Goal: Communication & Community: Answer question/provide support

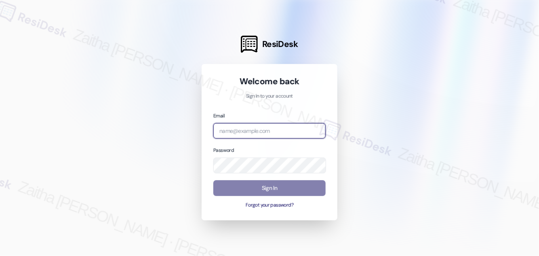
click at [266, 132] on input "email" at bounding box center [269, 131] width 112 height 16
type input "[EMAIL_ADDRESS][PERSON_NAME][DOMAIN_NAME]"
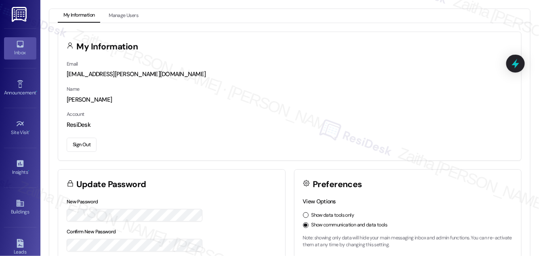
click at [20, 53] on div "Inbox" at bounding box center [20, 53] width 40 height 8
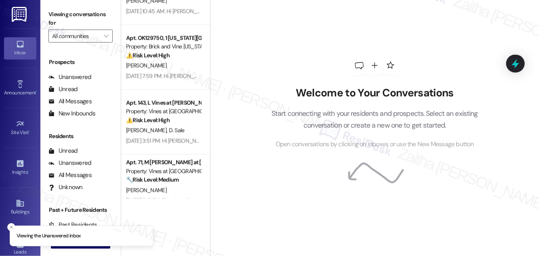
scroll to position [578, 0]
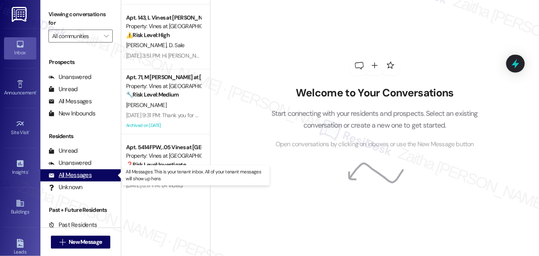
click at [79, 176] on div "All Messages" at bounding box center [70, 175] width 43 height 8
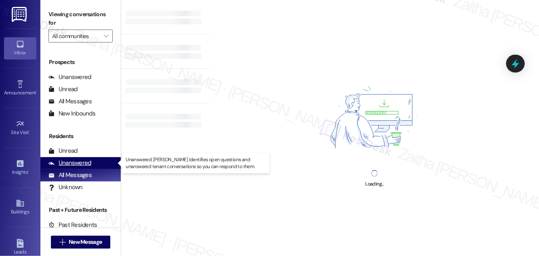
click at [79, 163] on div "Unanswered" at bounding box center [70, 162] width 43 height 8
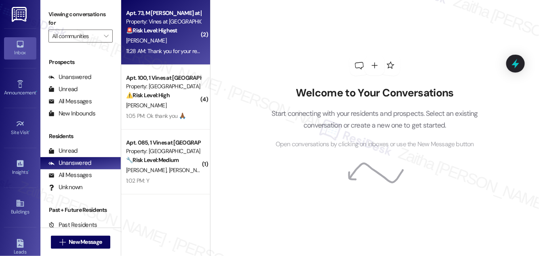
click at [184, 34] on div "🚨 Risk Level: Highest The resident is providing formal notice of non-renewal. T…" at bounding box center [163, 30] width 75 height 8
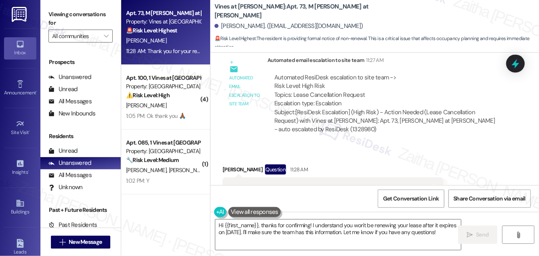
scroll to position [5037, 0]
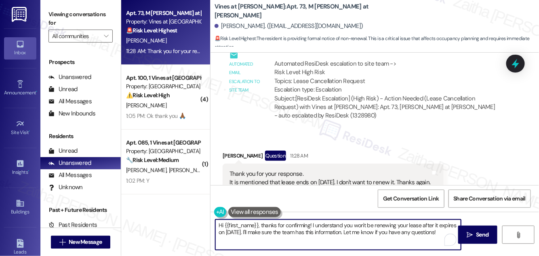
drag, startPoint x: 262, startPoint y: 223, endPoint x: 212, endPoint y: 224, distance: 50.1
click at [212, 224] on div "Hi {{first_name}}, thanks for confirming! I understand you won't be renewing yo…" at bounding box center [334, 234] width 247 height 31
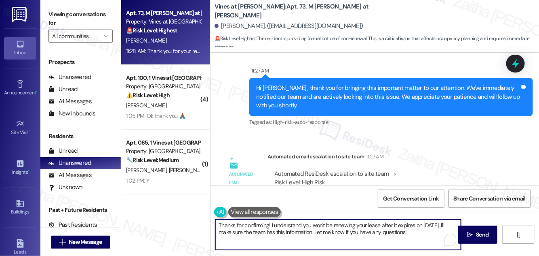
scroll to position [4964, 0]
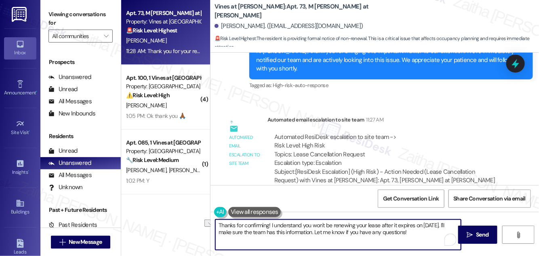
drag, startPoint x: 233, startPoint y: 231, endPoint x: 437, endPoint y: 232, distance: 203.8
click at [437, 232] on textarea "Thanks for confirming! I understand you won't be renewing your lease after it e…" at bounding box center [338, 234] width 246 height 30
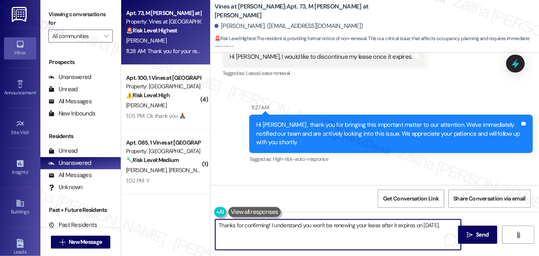
scroll to position [5037, 0]
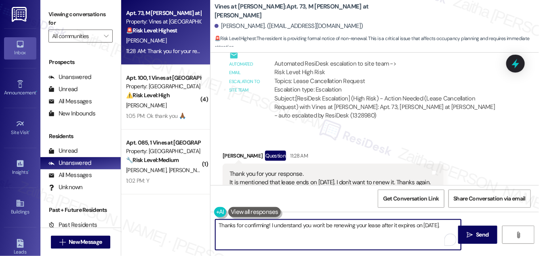
paste textarea "We're looking into this, and we'll be in touch when we have an update. Let me k…"
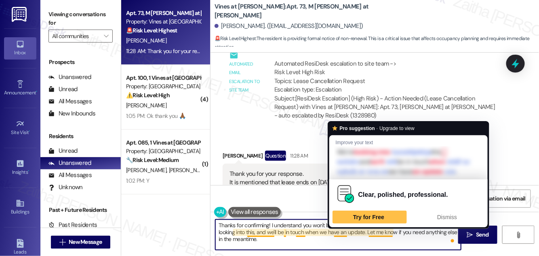
click at [342, 232] on textarea "Thanks for confirming! I understand you won't be renewing your lease after it e…" at bounding box center [338, 234] width 246 height 30
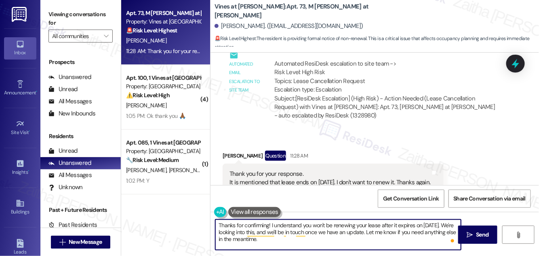
click at [300, 239] on textarea "Thanks for confirming! I understand you won't be renewing your lease after it e…" at bounding box center [338, 234] width 246 height 30
type textarea "Thanks for confirming! I understand you won't be renewing your lease after it e…"
click at [478, 233] on span "Send" at bounding box center [482, 234] width 13 height 8
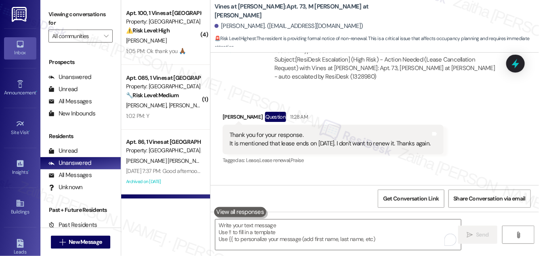
scroll to position [5110, 0]
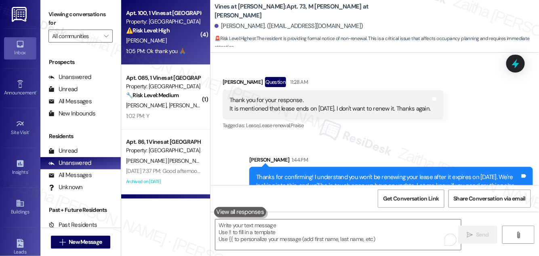
click at [179, 34] on div "⚠️ Risk Level: High The resident indicates that their shower is still broken af…" at bounding box center [163, 30] width 75 height 8
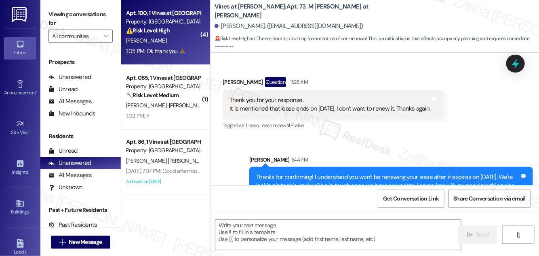
type textarea "Fetching suggested responses. Please feel free to read through the conversation…"
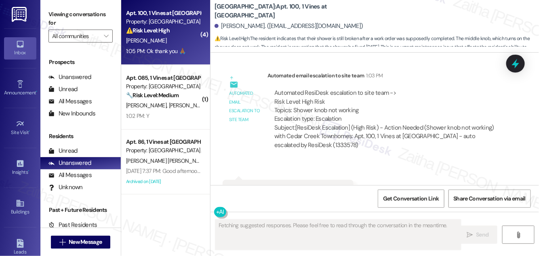
scroll to position [5102, 0]
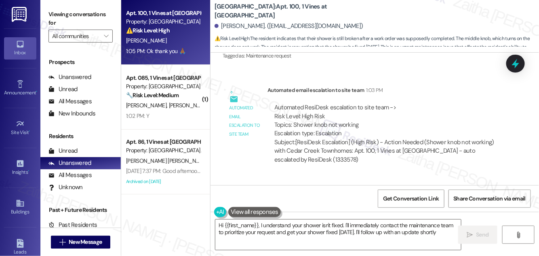
type textarea "Hi {{first_name}}, I understand your shower isn't fixed. I'll immediately conta…"
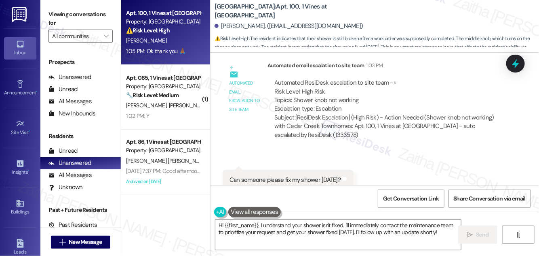
scroll to position [5102, 0]
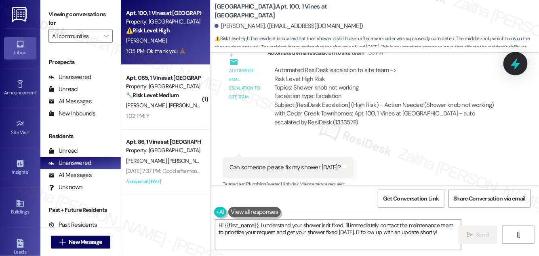
click at [515, 68] on icon at bounding box center [516, 63] width 10 height 13
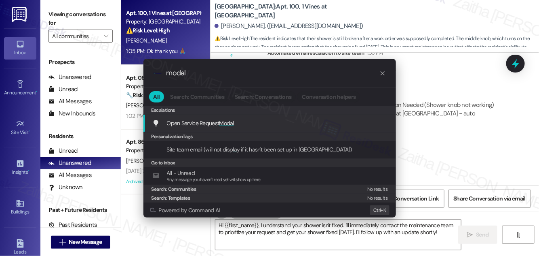
type input "modal"
click at [225, 118] on div "Open Service Request Modal Add shortcut" at bounding box center [270, 122] width 253 height 17
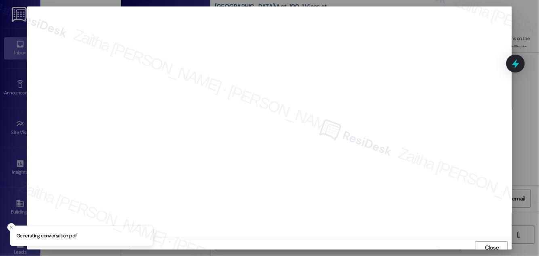
scroll to position [4, 0]
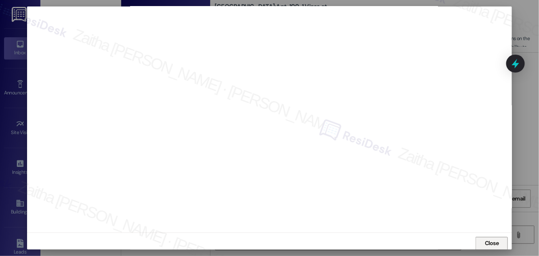
click at [492, 241] on span "Close" at bounding box center [492, 243] width 14 height 8
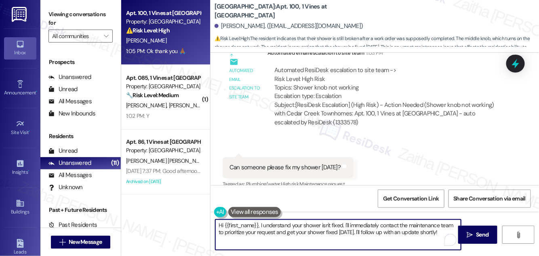
drag, startPoint x: 216, startPoint y: 225, endPoint x: 430, endPoint y: 229, distance: 213.9
click at [440, 230] on textarea "Hi {{first_name}}, I understand your shower isn't fixed. I'll immediately conta…" at bounding box center [338, 234] width 246 height 30
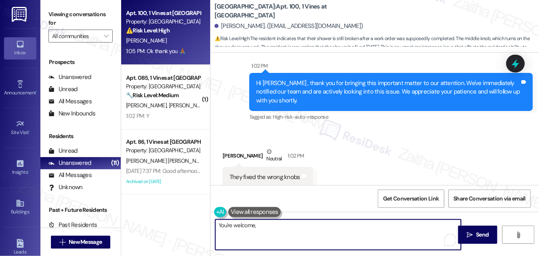
scroll to position [4918, 0]
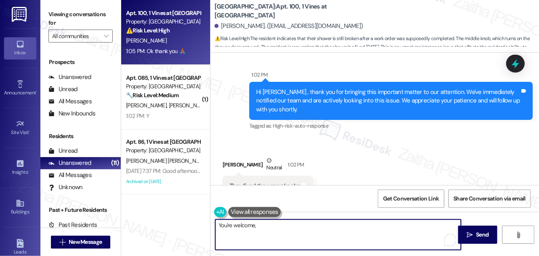
click at [229, 156] on div "Tionda Cockrell Neutral 1:02 PM" at bounding box center [268, 166] width 91 height 20
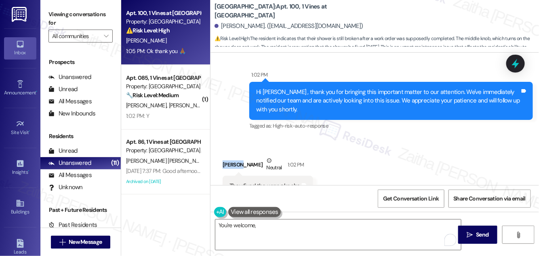
click at [229, 156] on div "Tionda Cockrell Neutral 1:02 PM" at bounding box center [268, 166] width 91 height 20
copy div "Tionda"
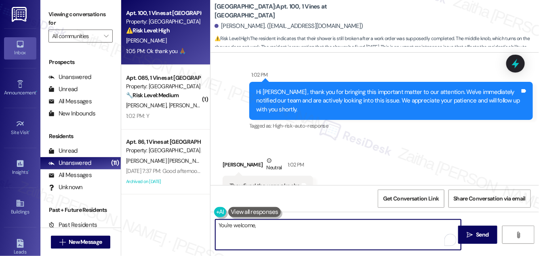
click at [269, 230] on textarea "You're welcome," at bounding box center [338, 234] width 246 height 30
paste textarea "Tionda"
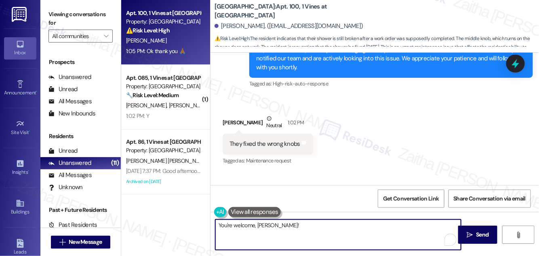
scroll to position [5029, 0]
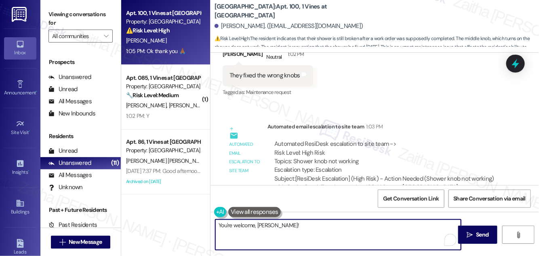
paste textarea "We're looking into this, and we'll be in touch when we have an update. Let me k…"
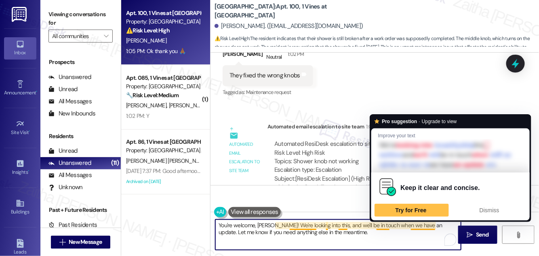
click at [384, 228] on textarea "You're welcome, Tionda! We're looking into this, and we'll be in touch when we …" at bounding box center [338, 234] width 246 height 30
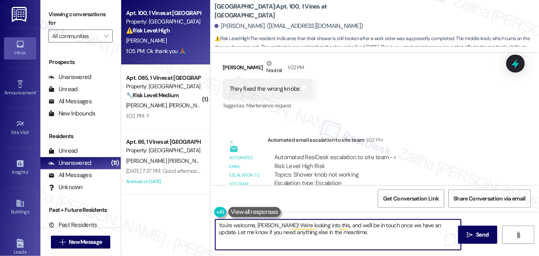
scroll to position [5102, 0]
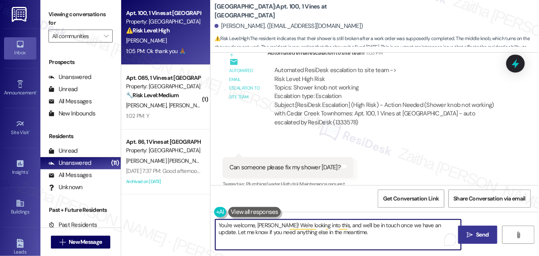
type textarea "You're welcome, Tionda! We're looking into this, and we'll be in touch once we …"
drag, startPoint x: 482, startPoint y: 231, endPoint x: 473, endPoint y: 225, distance: 10.8
click at [482, 231] on span "Send" at bounding box center [482, 234] width 13 height 8
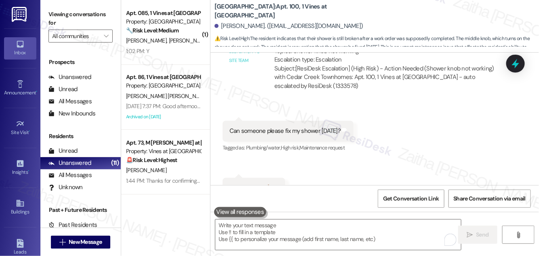
scroll to position [5167, 0]
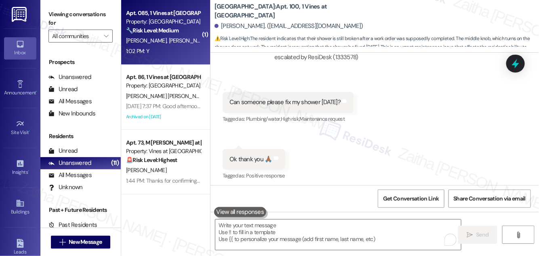
click at [192, 46] on div "1:02 PM: Y 1:02 PM: Y" at bounding box center [163, 51] width 76 height 10
type textarea "Fetching suggested responses. Please feel free to read through the conversation…"
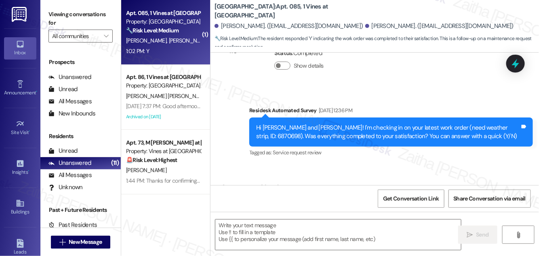
type textarea "Fetching suggested responses. Please feel free to read through the conversation…"
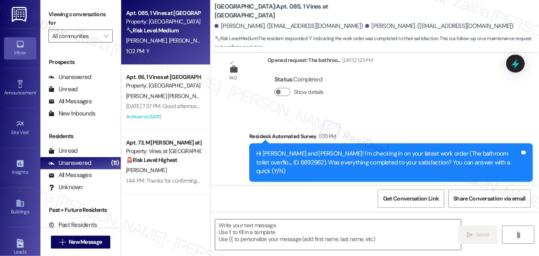
scroll to position [3320, 0]
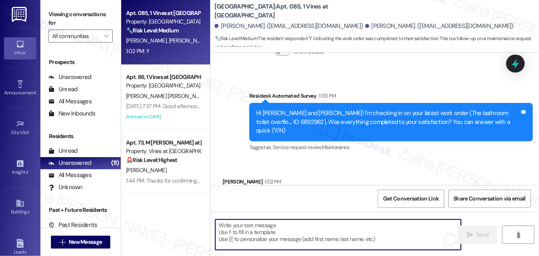
click at [234, 224] on textarea "To enrich screen reader interactions, please activate Accessibility in Grammarl…" at bounding box center [338, 234] width 246 height 30
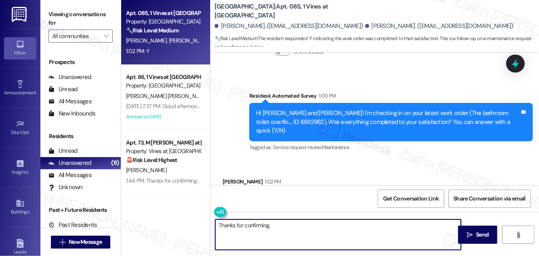
click at [232, 177] on div "Tiffany Jefferson 1:02 PM" at bounding box center [254, 182] width 62 height 11
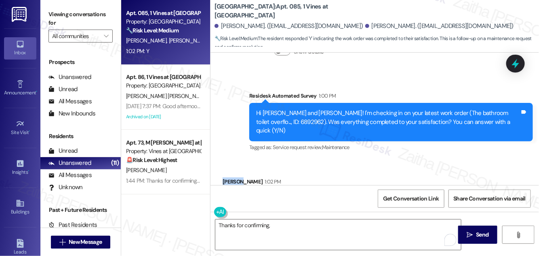
click at [232, 177] on div "Tiffany Jefferson 1:02 PM" at bounding box center [254, 182] width 62 height 11
copy div "Tiffany"
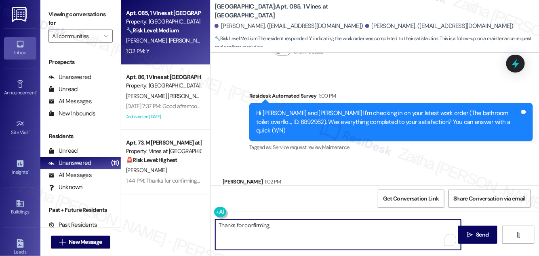
click at [292, 223] on textarea "Thanks for confirming," at bounding box center [338, 234] width 246 height 30
paste textarea "Tiffany"
paste textarea "I'm happy the work order was completed to your satisfaction! We'd also love to …"
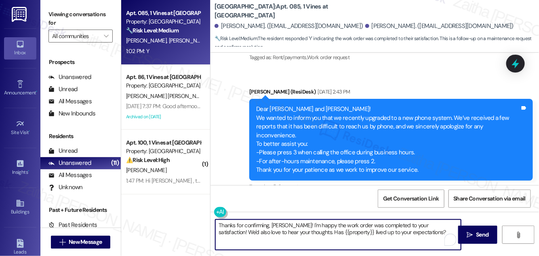
scroll to position [2389, 0]
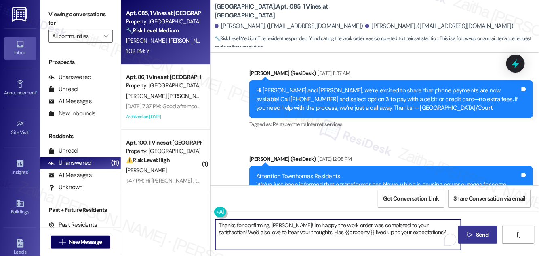
type textarea "Thanks for confirming, Tiffany! I'm happy the work order was completed to your …"
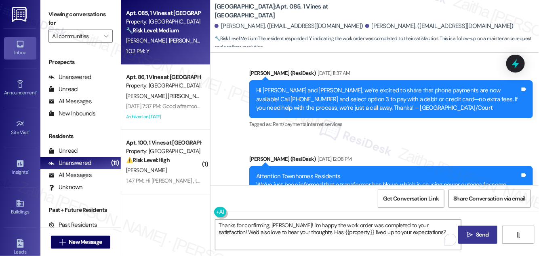
click at [488, 231] on span "Send" at bounding box center [482, 234] width 13 height 8
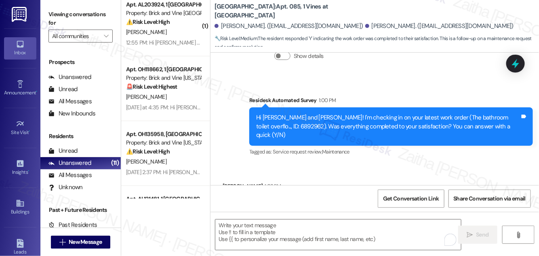
scroll to position [3319, 0]
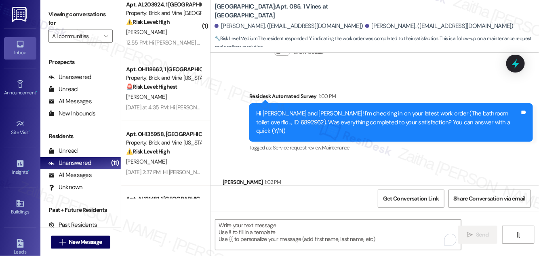
click at [176, 93] on div "[PERSON_NAME]" at bounding box center [163, 97] width 76 height 10
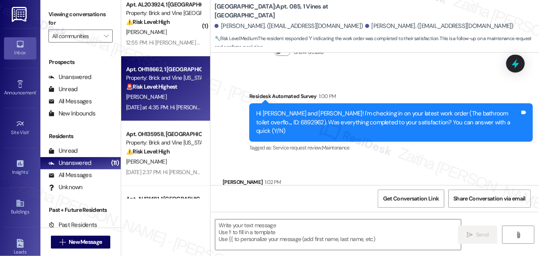
type textarea "Fetching suggested responses. Please feel free to read through the conversation…"
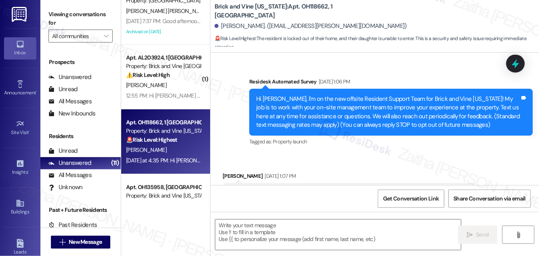
scroll to position [0, 0]
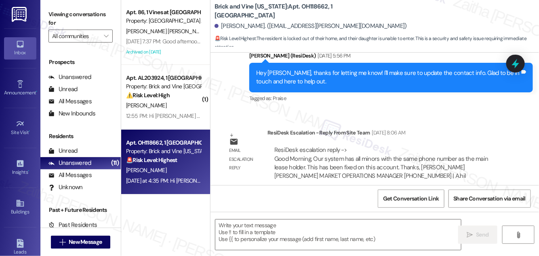
type textarea "Fetching suggested responses. Please feel free to read through the conversation…"
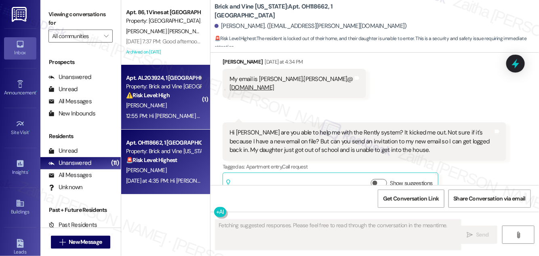
click at [175, 108] on div "A. Smith" at bounding box center [163, 105] width 76 height 10
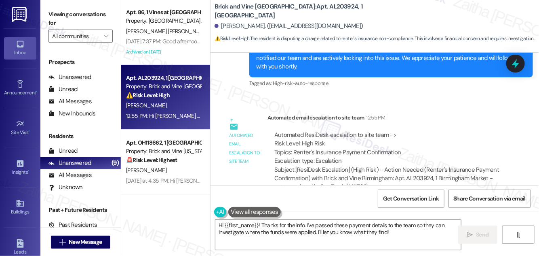
scroll to position [2090, 0]
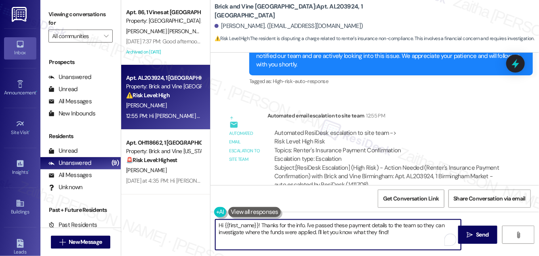
drag, startPoint x: 256, startPoint y: 224, endPoint x: 217, endPoint y: 224, distance: 38.8
click at [217, 224] on textarea "Hi {{first_name}}! Thanks for the info. I've passed these payment details to th…" at bounding box center [338, 234] width 246 height 30
drag, startPoint x: 263, startPoint y: 224, endPoint x: 348, endPoint y: 229, distance: 85.1
click at [348, 229] on textarea "Thanks for the info. I've passed these payment details to the team so they can …" at bounding box center [338, 234] width 246 height 30
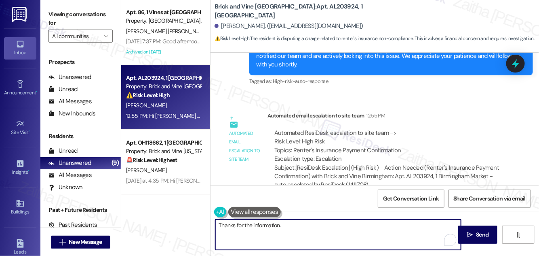
paste textarea "We're looking into this, and we'll be in touch when we have an update. Let me k…"
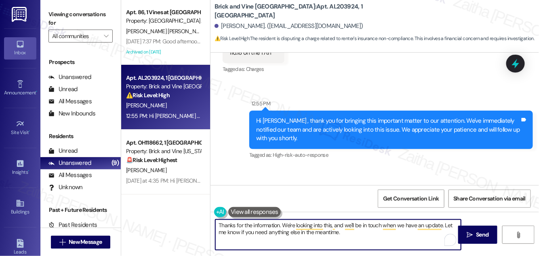
scroll to position [1943, 0]
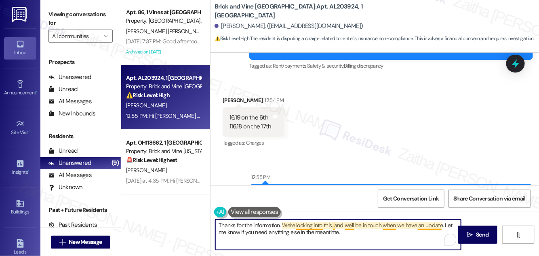
click at [388, 225] on textarea "Thanks for the information. We're looking into this, and we'll be in touch when…" at bounding box center [338, 234] width 246 height 30
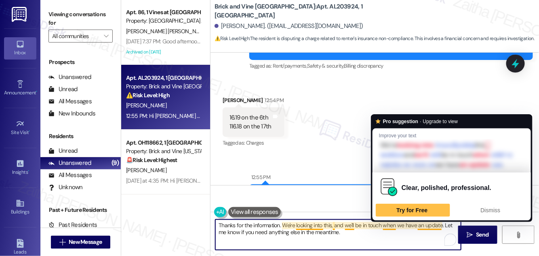
click at [388, 226] on textarea "Thanks for the information. We're looking into this, and we'll be in touch when…" at bounding box center [338, 234] width 246 height 30
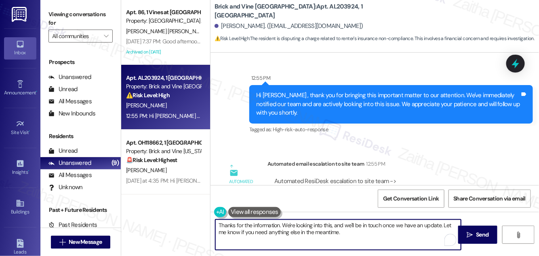
scroll to position [2090, 0]
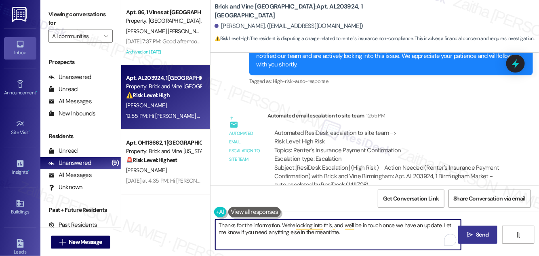
type textarea "Thanks for the information. We're looking into this, and we'll be in touch once…"
click at [489, 234] on span "Send" at bounding box center [482, 234] width 13 height 8
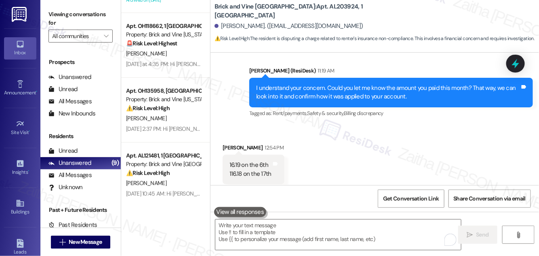
scroll to position [0, 0]
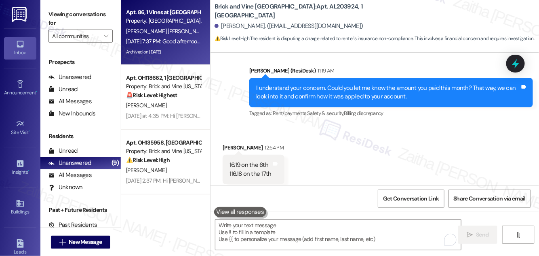
click at [196, 32] on div "[PERSON_NAME] [PERSON_NAME]" at bounding box center [163, 31] width 76 height 10
type textarea "Fetching suggested responses. Please feel free to read through the conversation…"
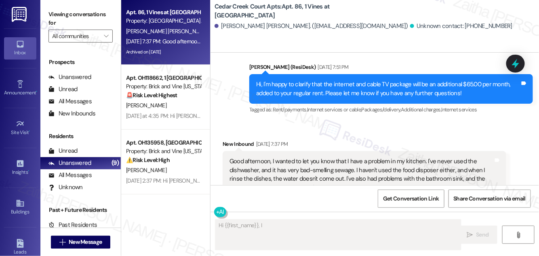
scroll to position [10897, 0]
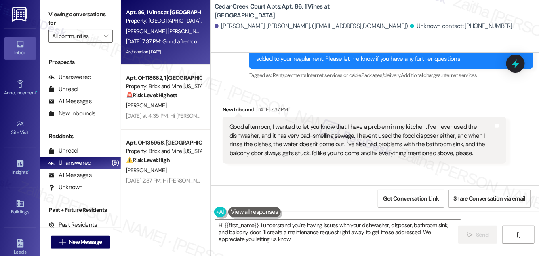
type textarea "Hi {{first_name}}, I understand you're having issues with your dishwasher, disp…"
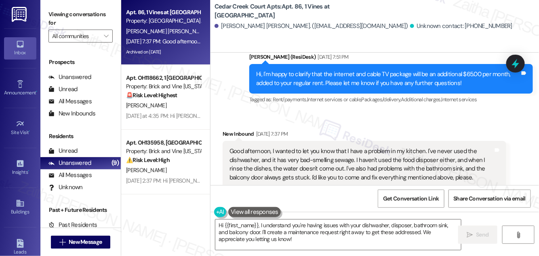
scroll to position [10860, 0]
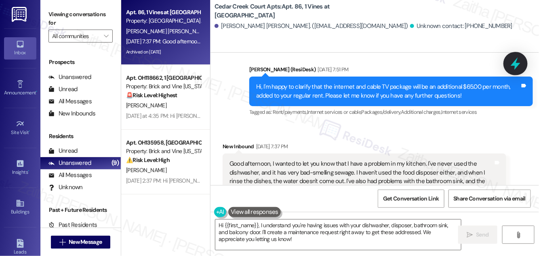
click at [513, 62] on icon at bounding box center [516, 64] width 14 height 14
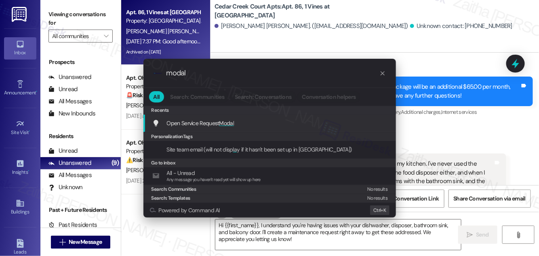
type input "modal"
click at [228, 121] on span "Modal" at bounding box center [227, 122] width 15 height 7
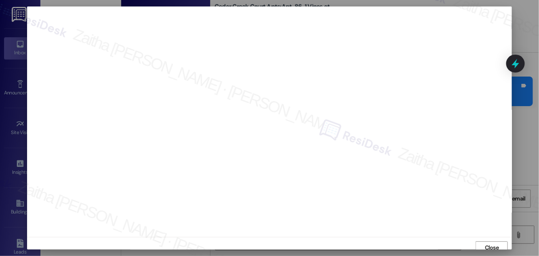
scroll to position [4, 0]
click at [486, 243] on span "Close" at bounding box center [492, 243] width 14 height 8
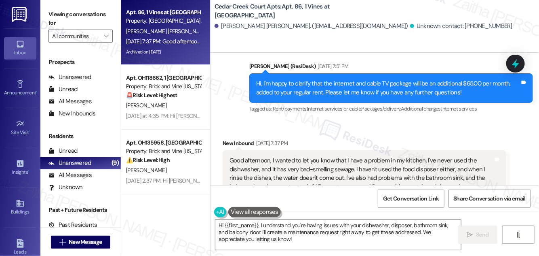
scroll to position [10823, 0]
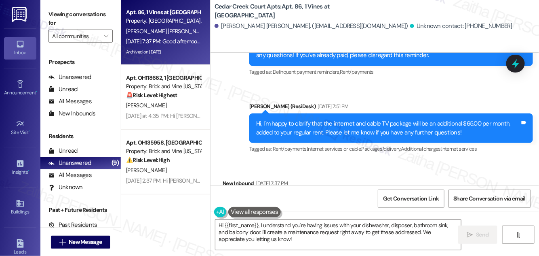
drag, startPoint x: 226, startPoint y: 132, endPoint x: 483, endPoint y: 159, distance: 257.7
click at [483, 190] on div "Good afternoon, I wanted to let you know that I have a problem in my kitchen. I…" at bounding box center [365, 213] width 284 height 47
copy div "Good afternoon, I wanted to let you know that I have a problem in my kitchen. I…"
click at [301, 96] on div "Sent via SMS Sarah (ResiDesk) Aug 11, 2025 at 7:51 PM Hi, I'm happy to clarify …" at bounding box center [391, 128] width 296 height 65
drag, startPoint x: 214, startPoint y: 6, endPoint x: 380, endPoint y: 2, distance: 166.2
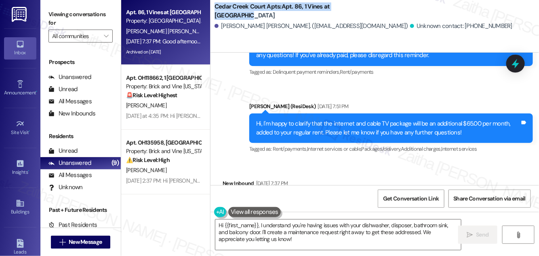
click at [380, 2] on div "Cedar Creek Court Apts: Apt. 86, 1 Vines at Cedar Creek Court Robert Fernandez …" at bounding box center [377, 18] width 325 height 32
copy b "Cedar Creek Court Apts: Apt. 86, 1 Vines at Cedar Creek"
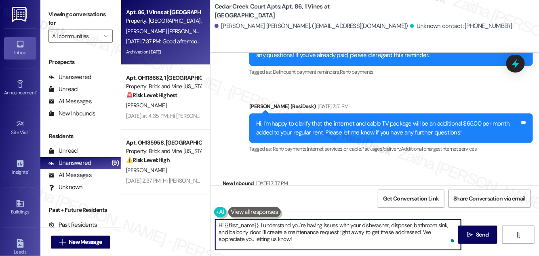
drag, startPoint x: 220, startPoint y: 224, endPoint x: 276, endPoint y: 243, distance: 58.9
click at [280, 247] on textarea "Hi {{first_name}}, I understand you're having issues with your dishwasher, disp…" at bounding box center [338, 234] width 246 height 30
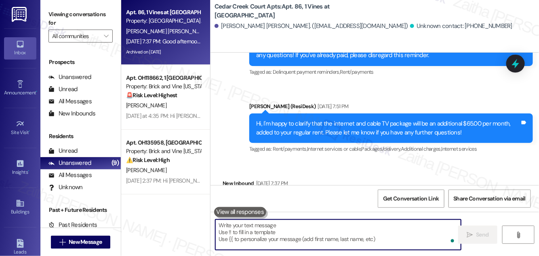
paste textarea "Good afternoon, {{first_name}}. Thank you for letting us know about the issues …"
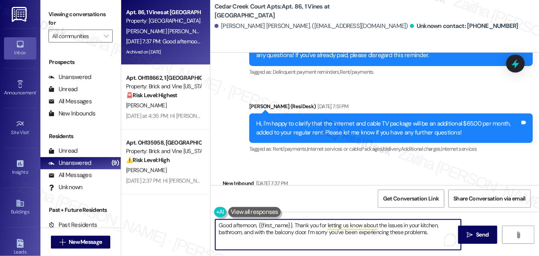
type textarea "Good afternoon, {{first_name}}. Thank you for letting us know about the issues …"
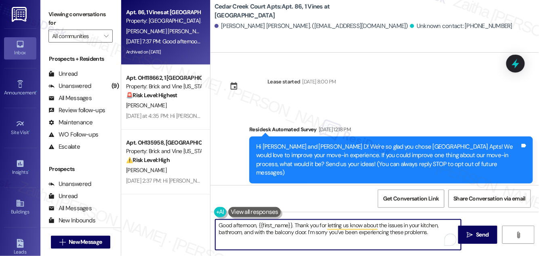
scroll to position [10823, 0]
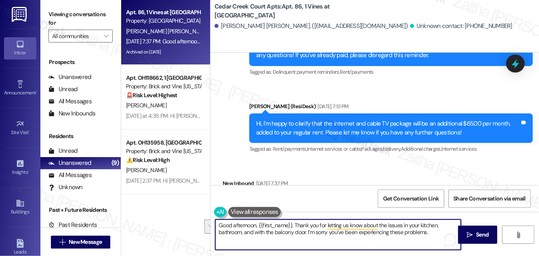
drag, startPoint x: 218, startPoint y: 225, endPoint x: 437, endPoint y: 230, distance: 218.8
click at [435, 232] on textarea "Good afternoon, {{first_name}}. Thank you for letting us know about the issues …" at bounding box center [338, 234] width 246 height 30
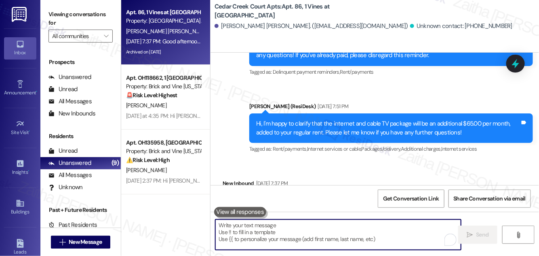
paste textarea "Good afternoon, {{first_name}}. Thank you for sharing these concerns—I understa…"
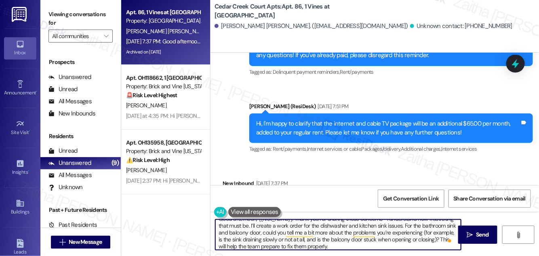
scroll to position [0, 0]
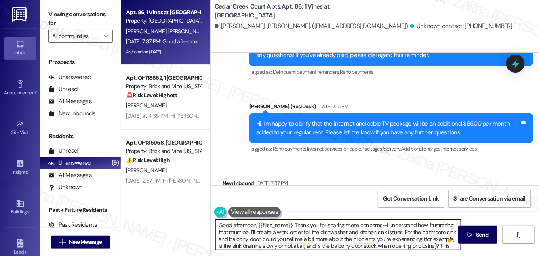
click at [386, 222] on textarea "Good afternoon, {{first_name}}. Thank you for sharing these concerns—I understa…" at bounding box center [338, 234] width 246 height 30
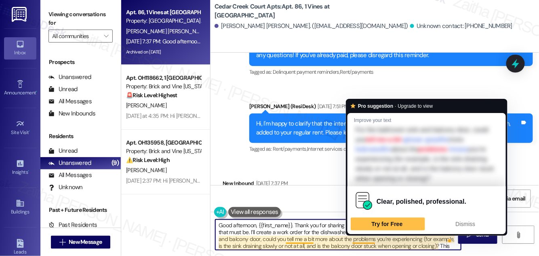
click at [362, 239] on textarea "Good afternoon, {{first_name}}. Thank you for sharing these concerns. I underst…" at bounding box center [338, 234] width 246 height 30
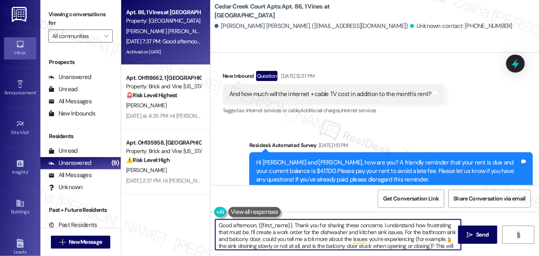
scroll to position [10676, 0]
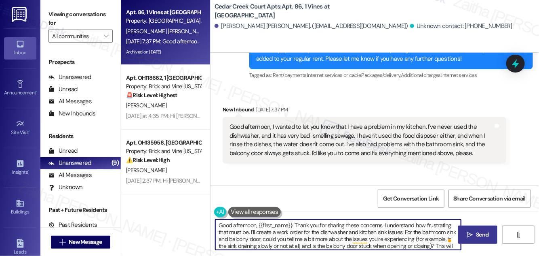
type textarea "Good afternoon, {{first_name}}. Thank you for sharing these concerns. I underst…"
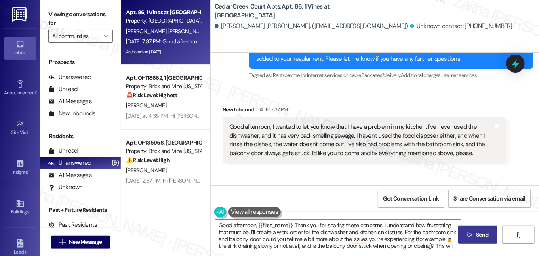
click at [475, 233] on span "Send" at bounding box center [483, 234] width 16 height 8
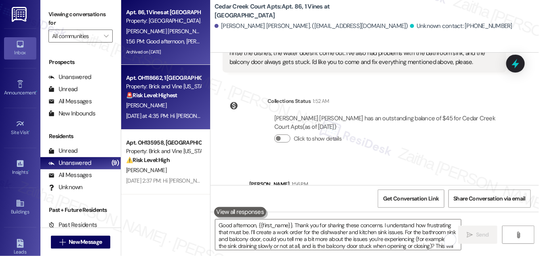
click at [186, 110] on div "[PERSON_NAME]" at bounding box center [163, 105] width 76 height 10
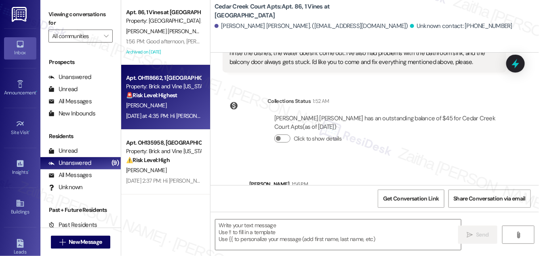
type textarea "Fetching suggested responses. Please feel free to read through the conversation…"
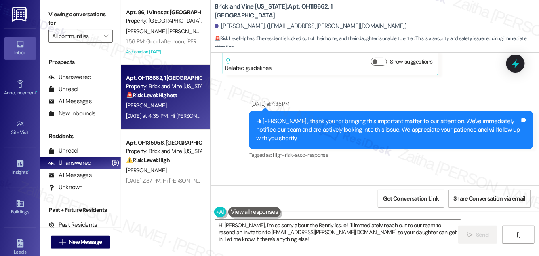
scroll to position [1680, 0]
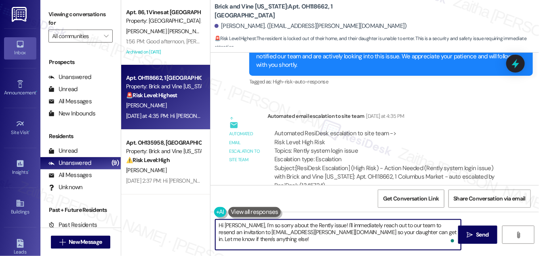
drag, startPoint x: 332, startPoint y: 223, endPoint x: 342, endPoint y: 238, distance: 18.1
click at [342, 239] on textarea "Hi [PERSON_NAME], I'm so sorry about the Rently issue! I'll immediately reach o…" at bounding box center [338, 234] width 246 height 30
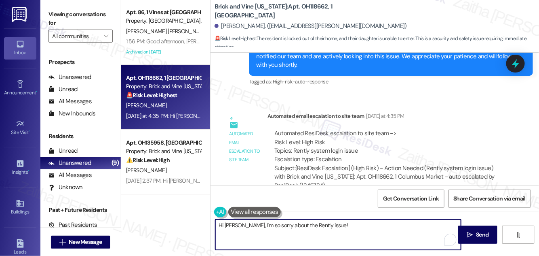
paste textarea "We're looking into this, and we'll be in touch when we have an update. Let me k…"
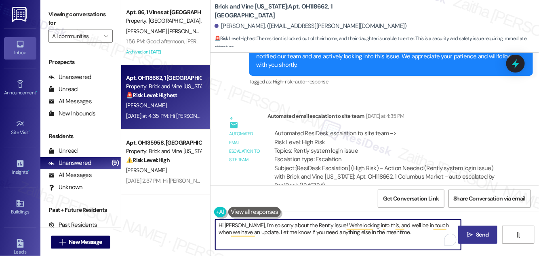
type textarea "Hi [PERSON_NAME], I'm so sorry about the Rently issue! We're looking into this,…"
click at [475, 238] on span "Send" at bounding box center [483, 234] width 16 height 8
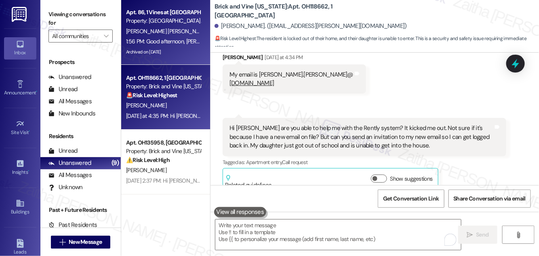
scroll to position [1485, 0]
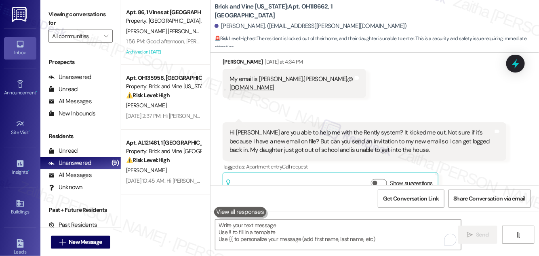
click at [188, 36] on div "[PERSON_NAME] [PERSON_NAME]" at bounding box center [163, 31] width 76 height 10
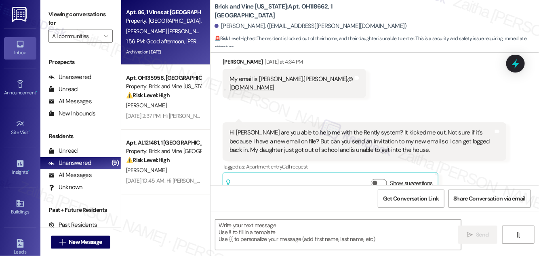
type textarea "Fetching suggested responses. Please feel free to read through the conversation…"
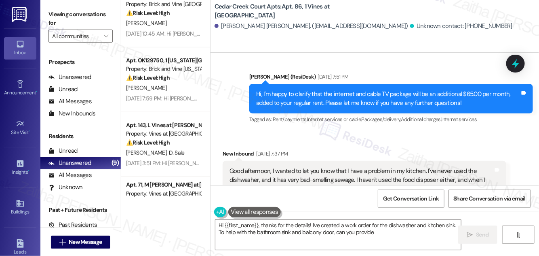
scroll to position [319, 0]
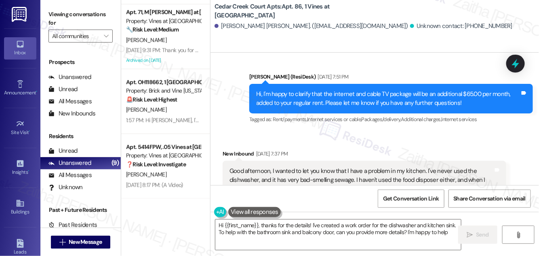
type textarea "Hi {{first_name}}, thanks for the details! I've created a work order for the di…"
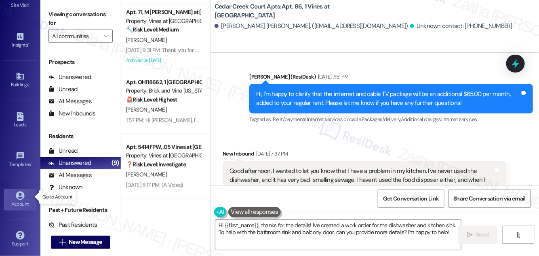
click at [21, 195] on icon at bounding box center [20, 195] width 8 height 8
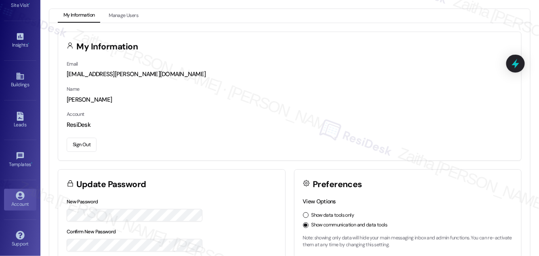
click at [77, 144] on button "Sign Out" at bounding box center [82, 144] width 30 height 14
